Goal: Task Accomplishment & Management: Manage account settings

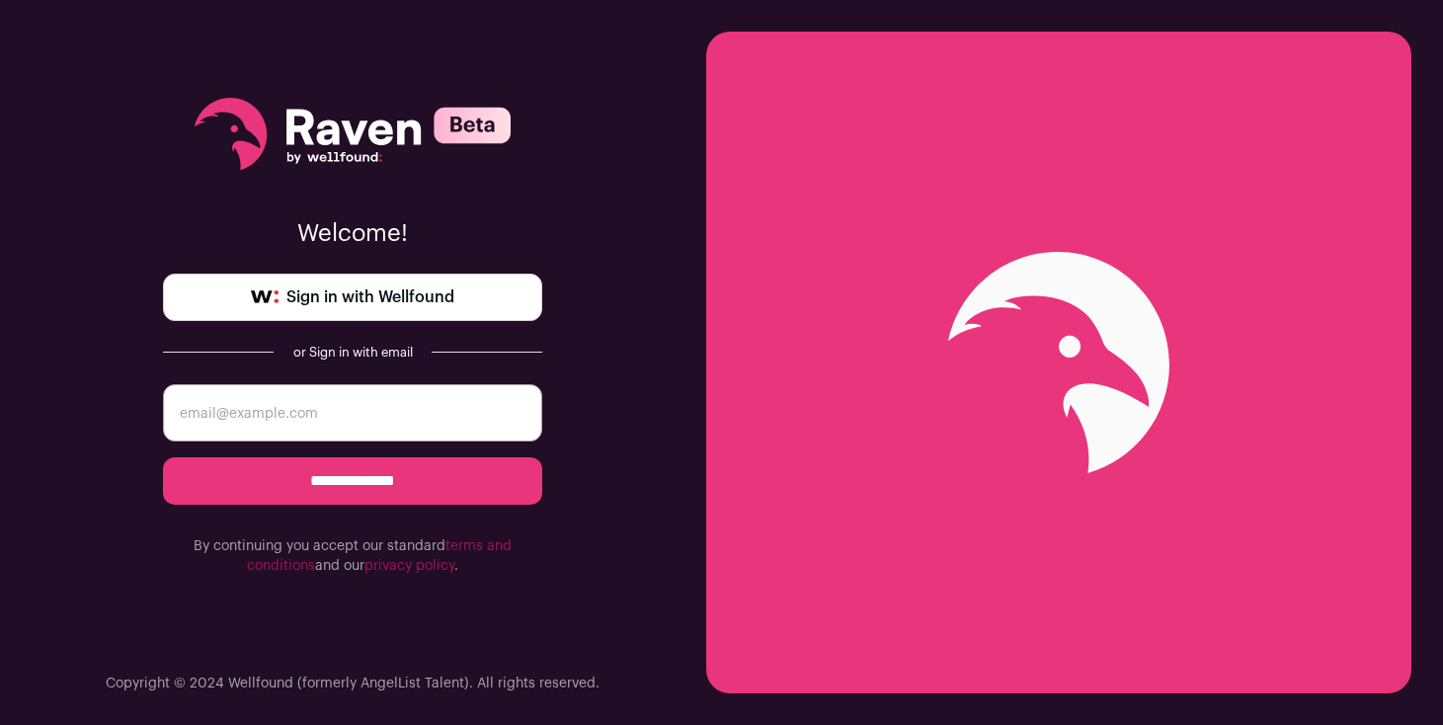
click at [432, 294] on span "Sign in with Wellfound" at bounding box center [370, 297] width 168 height 24
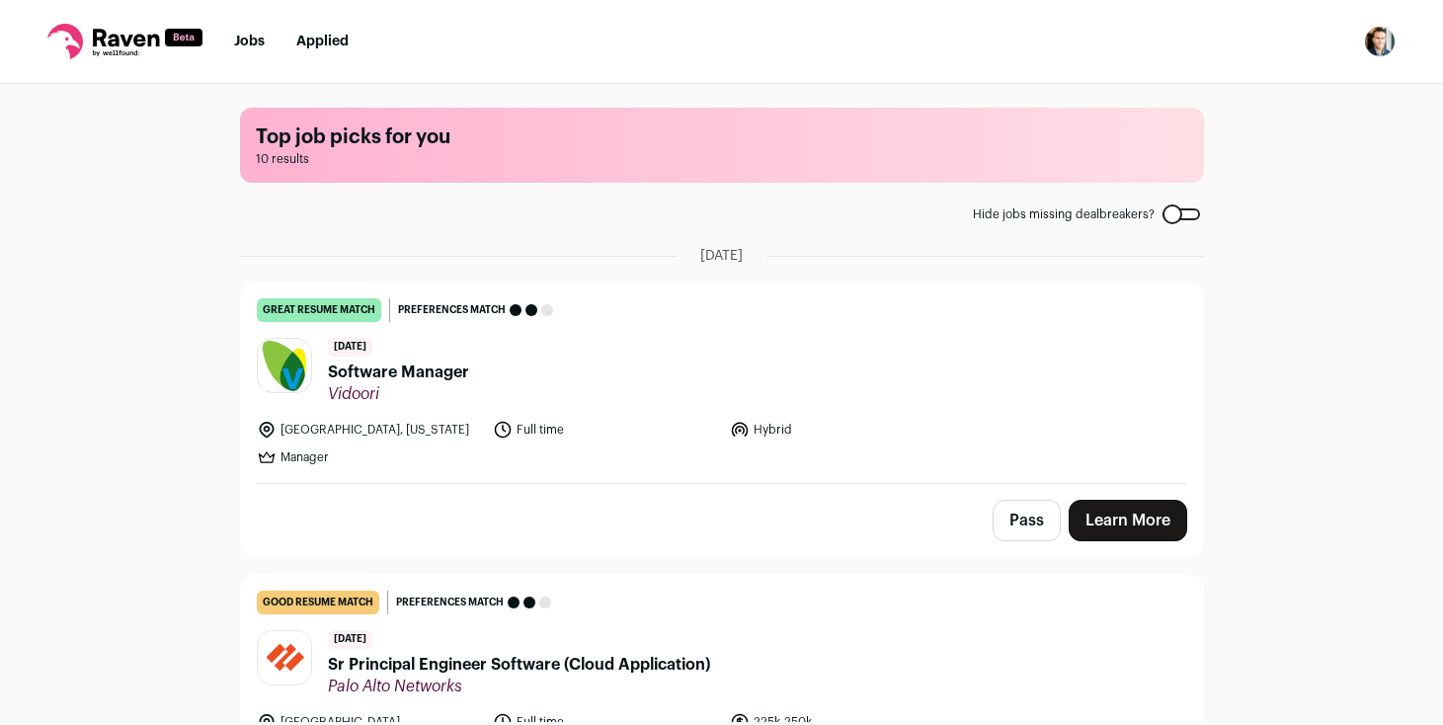
click at [1391, 42] on img "Open dropdown" at bounding box center [1380, 42] width 32 height 32
click at [1287, 102] on link "Settings" at bounding box center [1286, 91] width 218 height 47
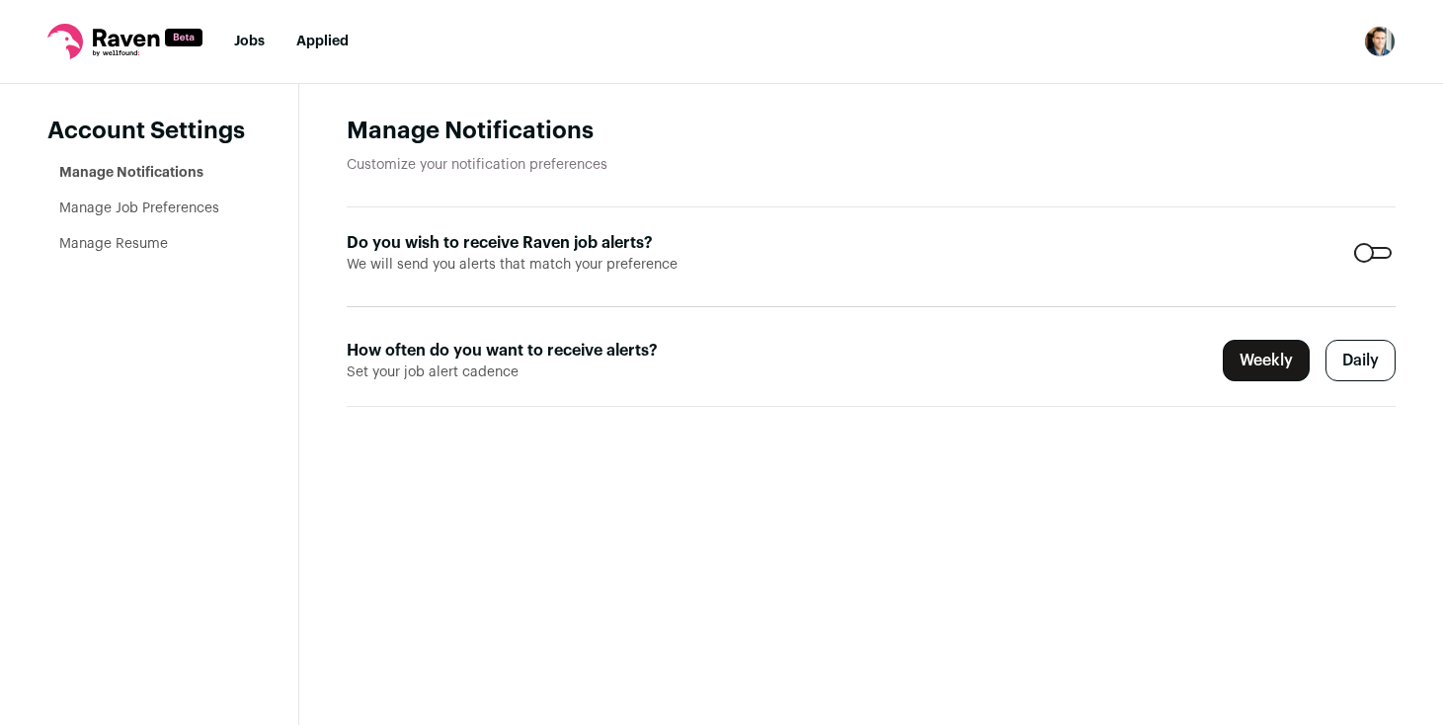
click at [1356, 250] on div at bounding box center [1373, 253] width 38 height 12
click at [983, 240] on form "Do you wish to receive Raven job alerts? We will send you alerts that match you…" at bounding box center [871, 307] width 1049 height 200
